Goal: Information Seeking & Learning: Understand process/instructions

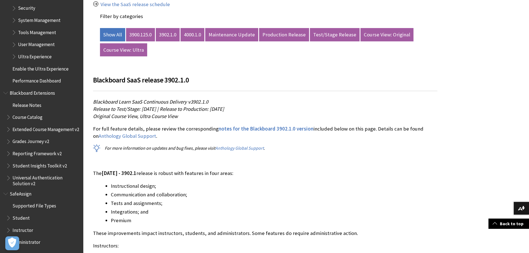
scroll to position [361, 0]
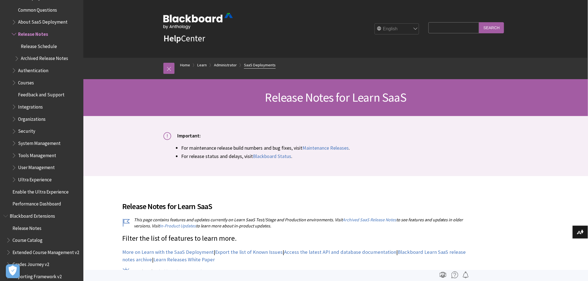
click at [248, 65] on link "SaaS Deployments" at bounding box center [260, 65] width 32 height 7
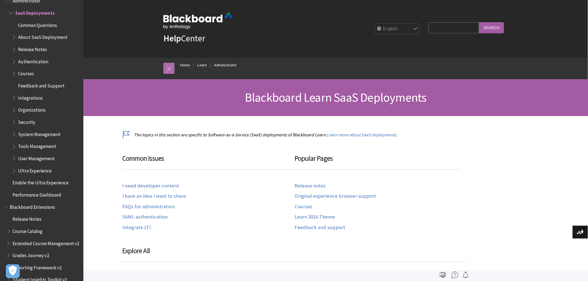
click at [172, 65] on link at bounding box center [168, 68] width 11 height 11
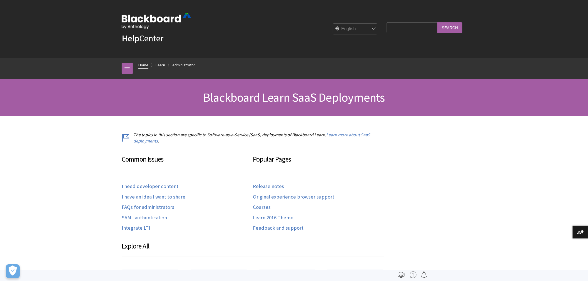
click at [142, 63] on link "Home" at bounding box center [143, 65] width 10 height 7
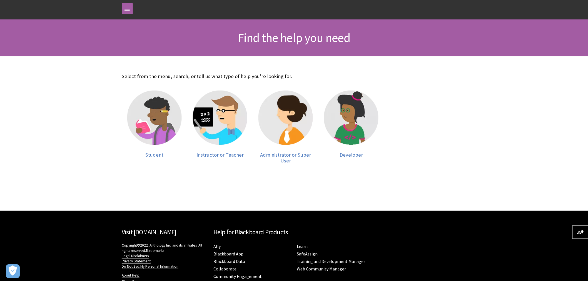
scroll to position [62, 0]
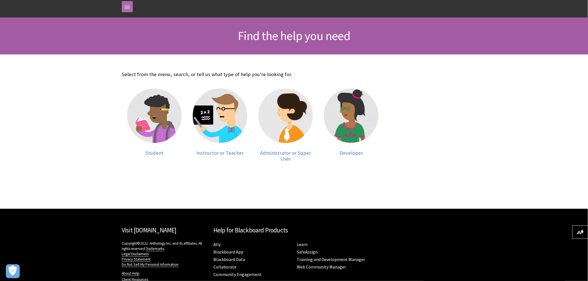
click at [131, 8] on link at bounding box center [127, 6] width 11 height 11
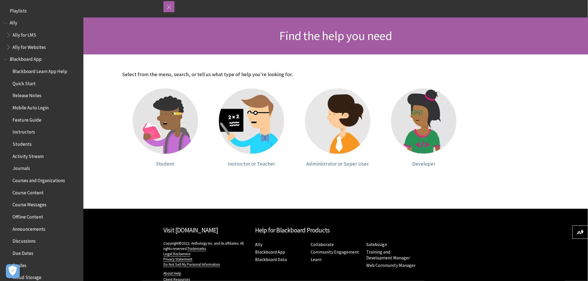
click at [162, 9] on div "Breadcrumb Home All Products Playlists Playlists Ally Ally for LMS Ally for Web…" at bounding box center [336, 6] width 356 height 21
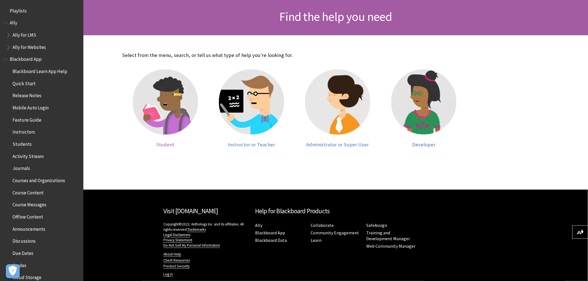
scroll to position [91, 0]
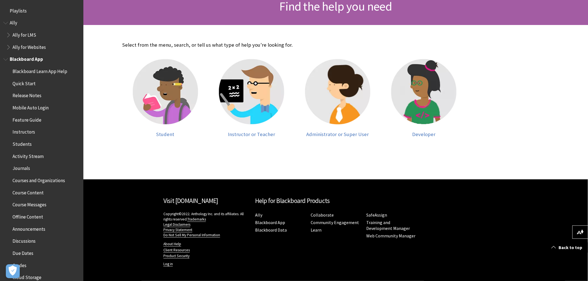
click at [22, 144] on span "Students" at bounding box center [22, 143] width 19 height 8
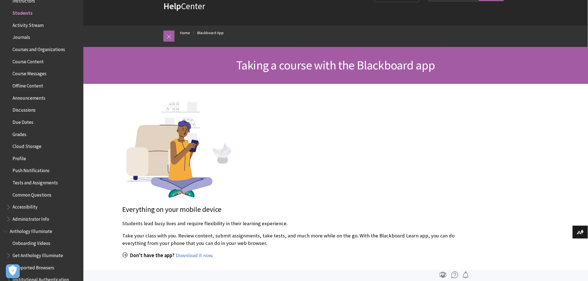
scroll to position [31, 0]
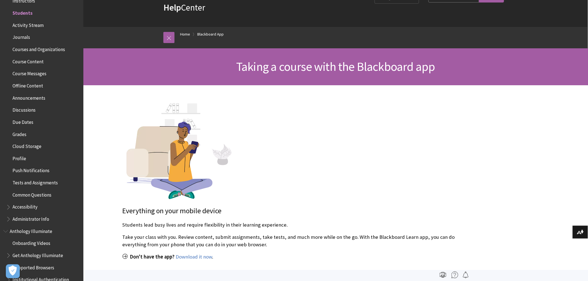
click at [37, 73] on span "Course Messages" at bounding box center [30, 73] width 34 height 8
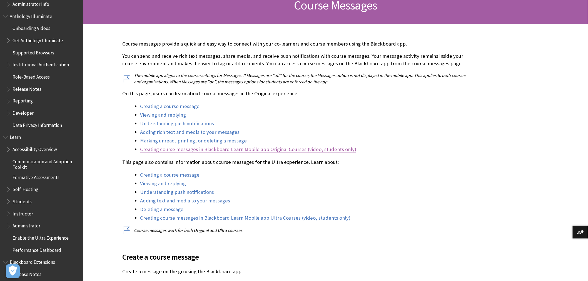
scroll to position [93, 0]
click at [149, 115] on link "Viewing and replying" at bounding box center [163, 114] width 46 height 7
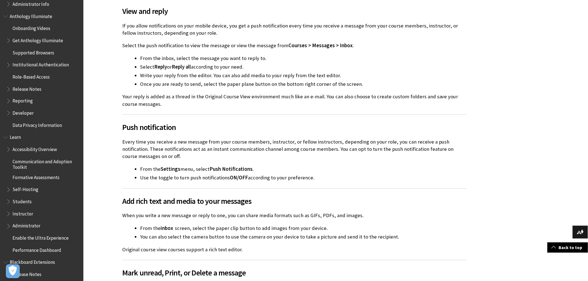
scroll to position [526, 0]
